Goal: Participate in discussion: Engage in conversation with other users on a specific topic

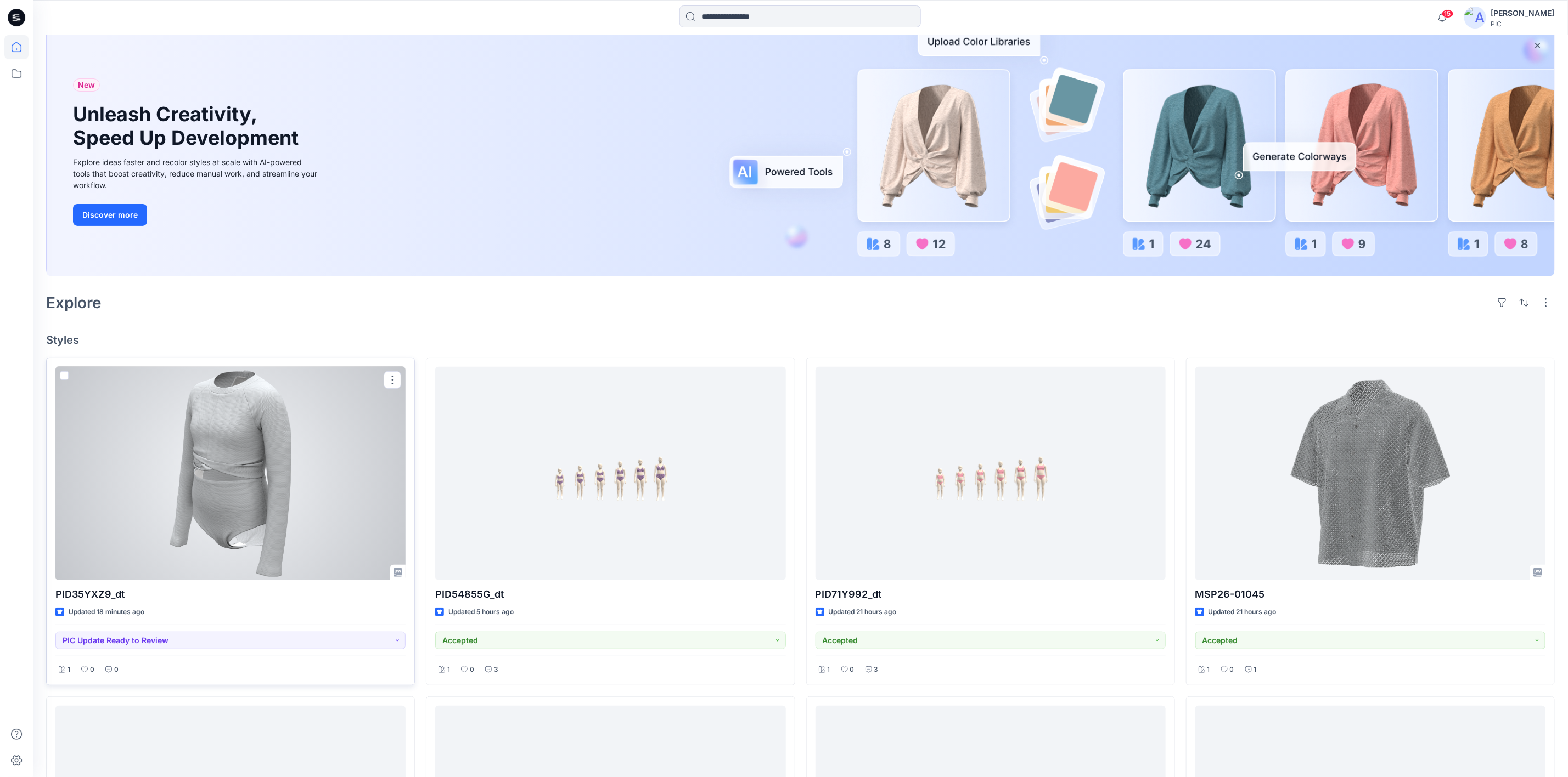
scroll to position [165, 0]
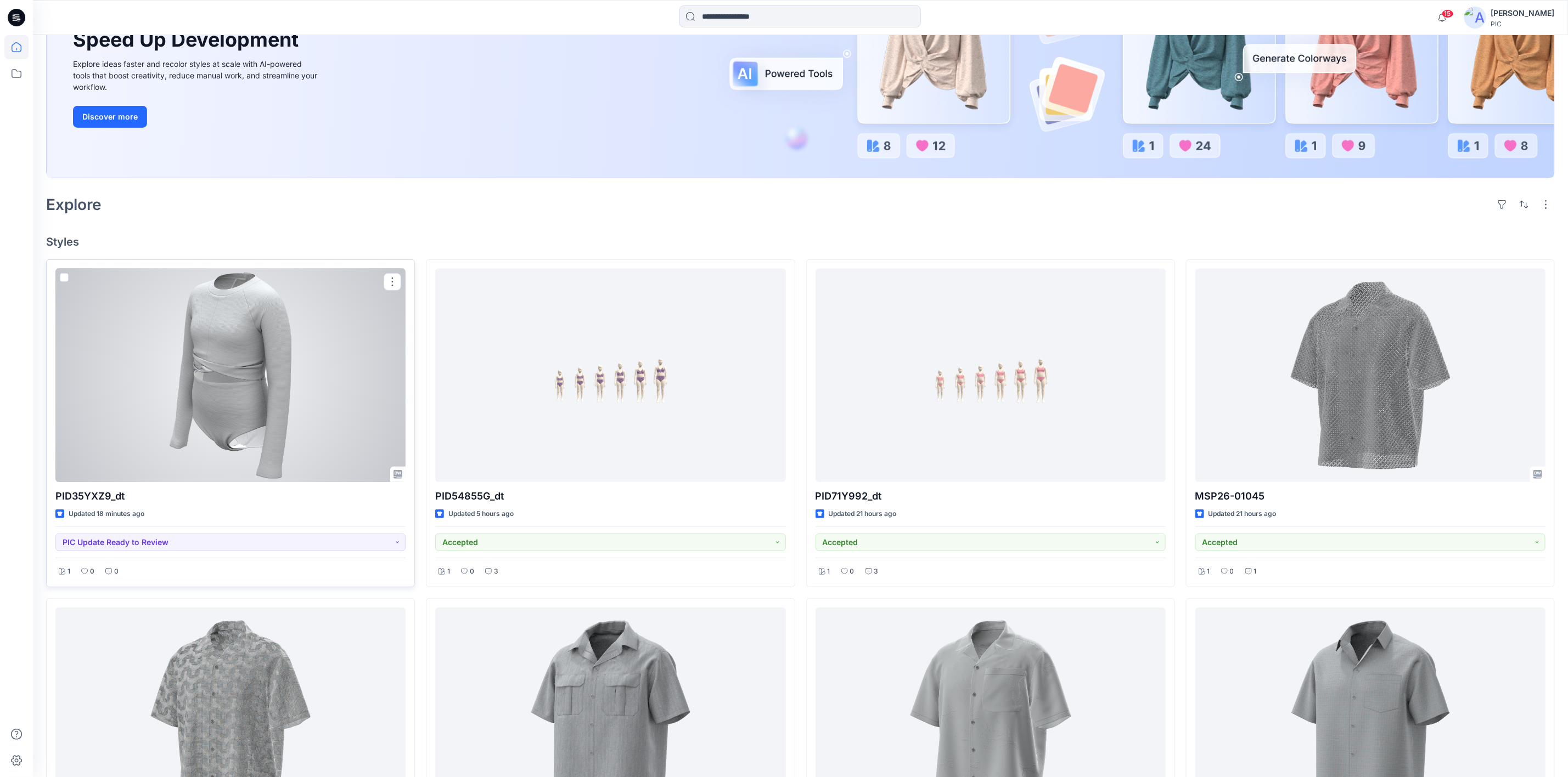
click at [239, 371] on div at bounding box center [230, 375] width 350 height 213
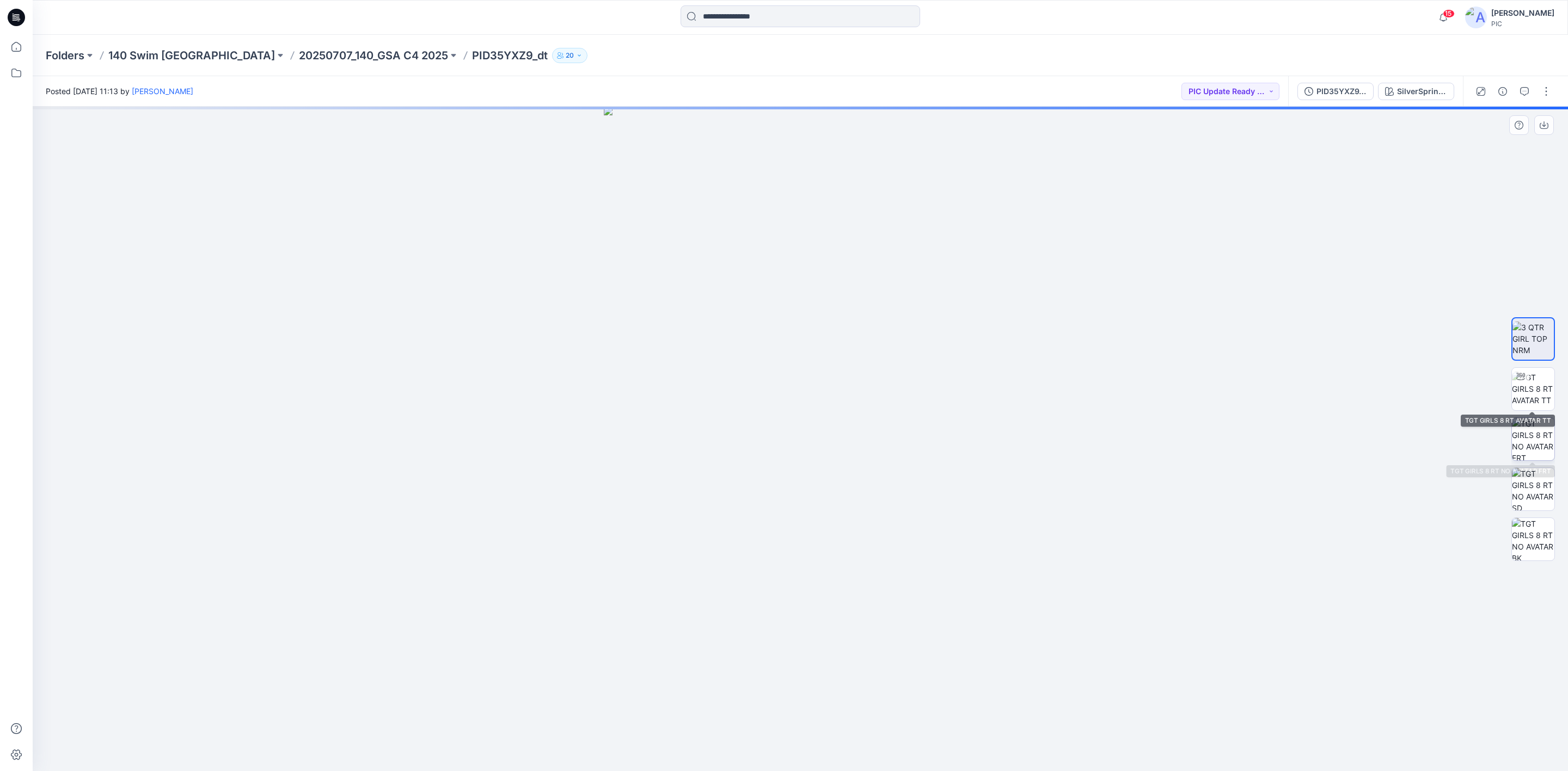
click at [1529, 436] on img at bounding box center [1533, 439] width 43 height 43
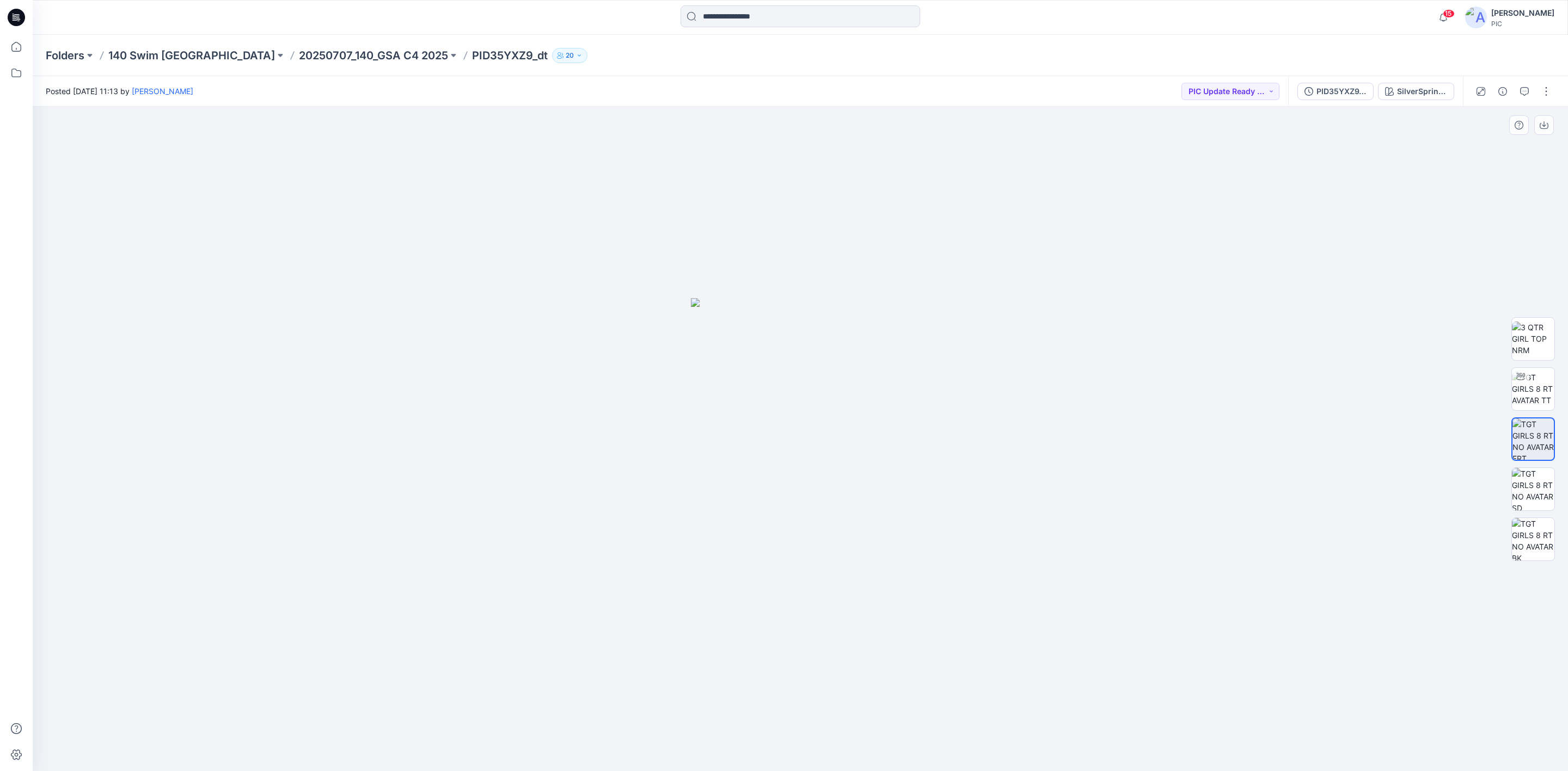
click at [1181, 374] on div at bounding box center [800, 439] width 1535 height 665
click at [1335, 88] on div "PID35YXZ9_dt_V4" at bounding box center [1341, 91] width 50 height 12
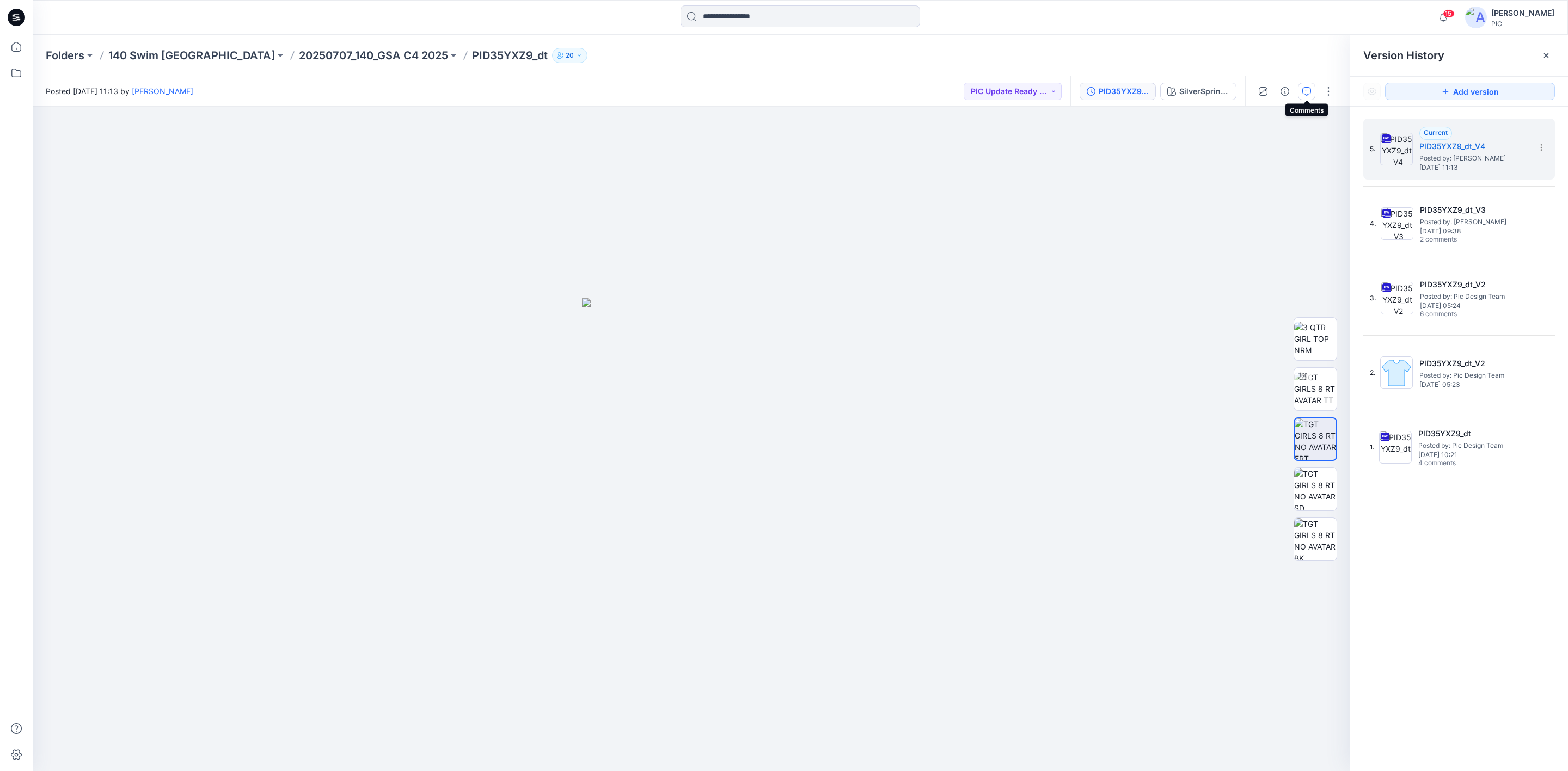
click at [1307, 92] on icon "button" at bounding box center [1307, 92] width 9 height 9
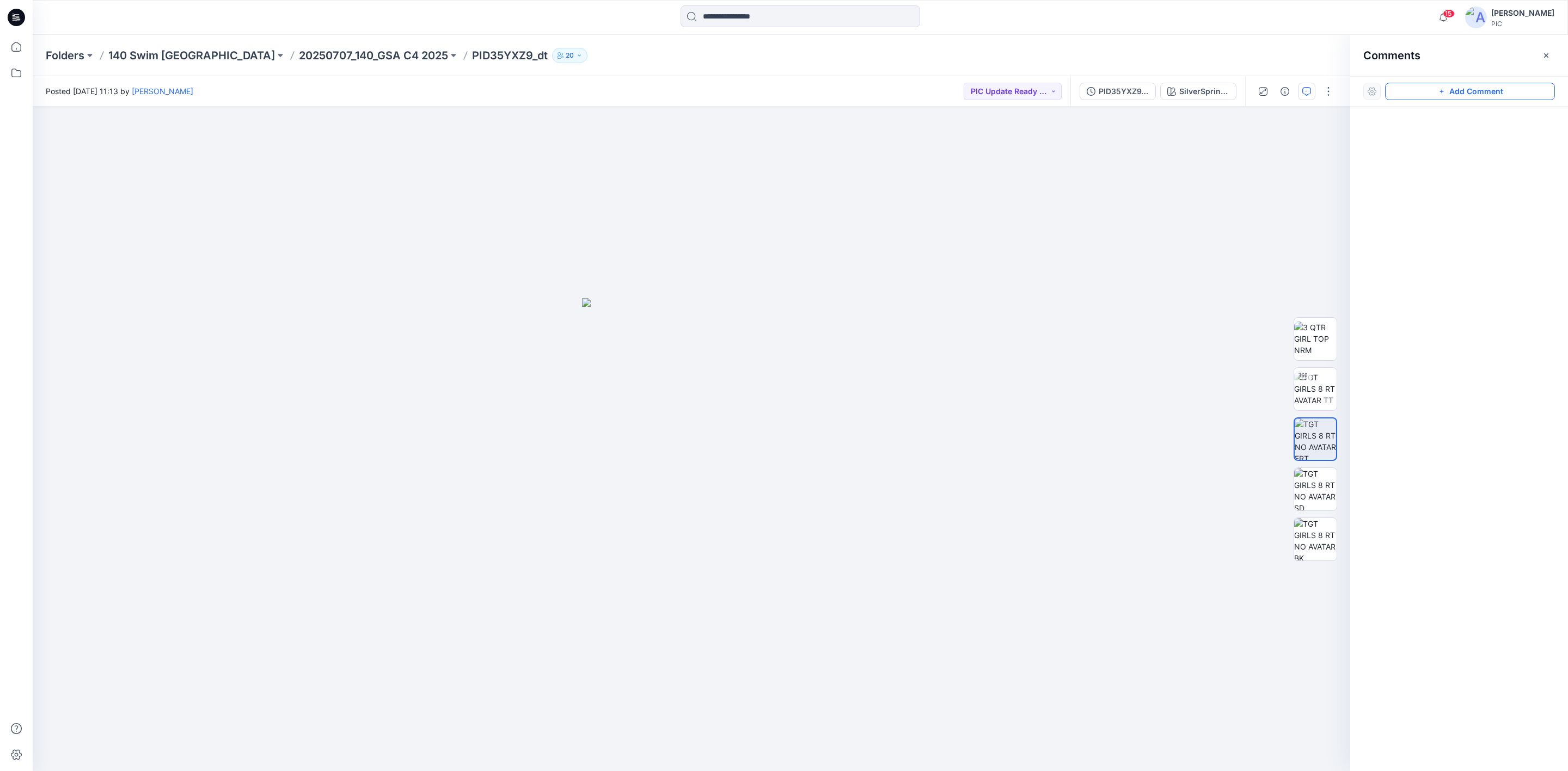
click at [1455, 93] on button "Add Comment" at bounding box center [1470, 92] width 170 height 17
click at [1124, 97] on div "PID35YXZ9_dt_V4" at bounding box center [1124, 91] width 50 height 12
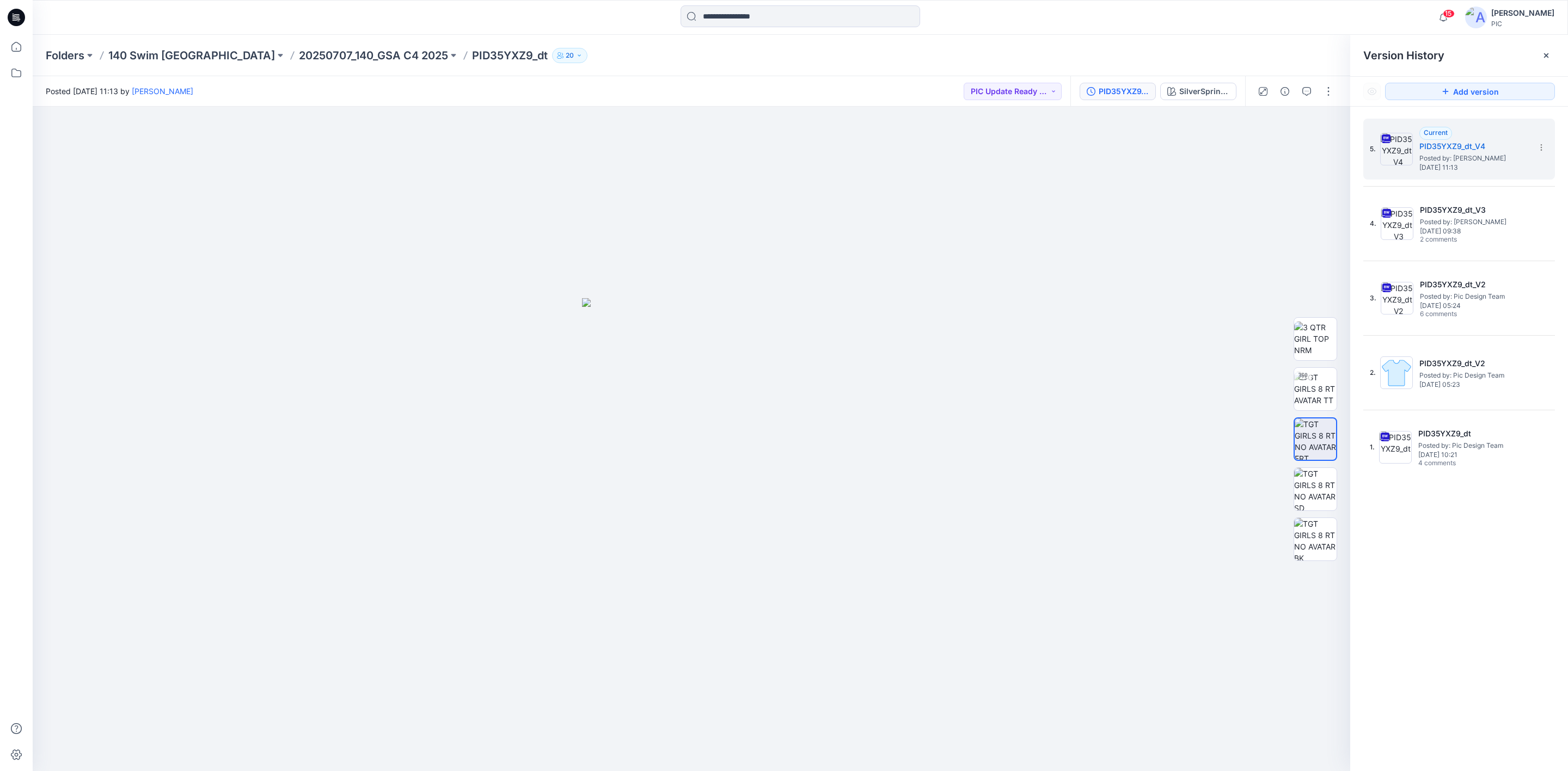
click at [1514, 601] on div "5. Current PID35YXZ9_dt_V4 Posted by: [PERSON_NAME] [DATE] 11:13 4. PID35YXZ9_d…" at bounding box center [1459, 446] width 218 height 680
